Goal: Task Accomplishment & Management: Manage account settings

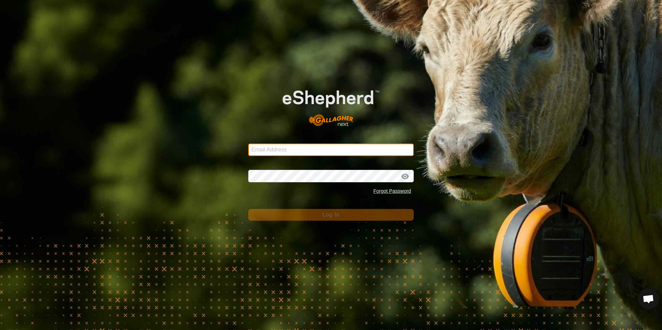
type input "[EMAIL_ADDRESS][DOMAIN_NAME]"
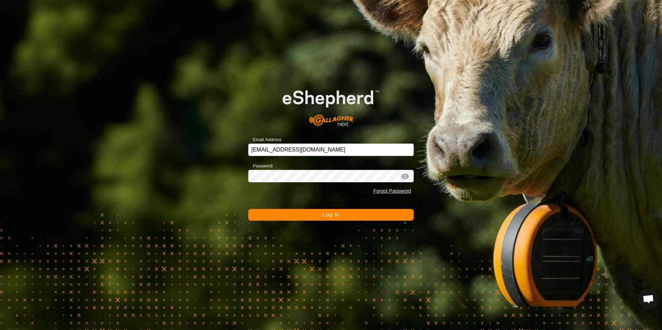
click at [384, 213] on button "Log In" at bounding box center [331, 215] width 166 height 12
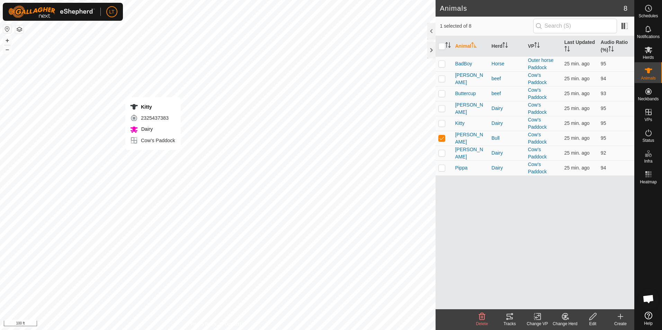
checkbox input "true"
checkbox input "false"
